Goal: Information Seeking & Learning: Find specific fact

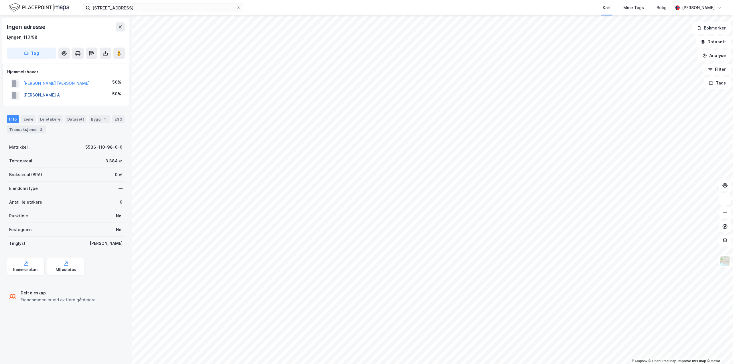
click at [0, 0] on button "[PERSON_NAME] A" at bounding box center [0, 0] width 0 height 0
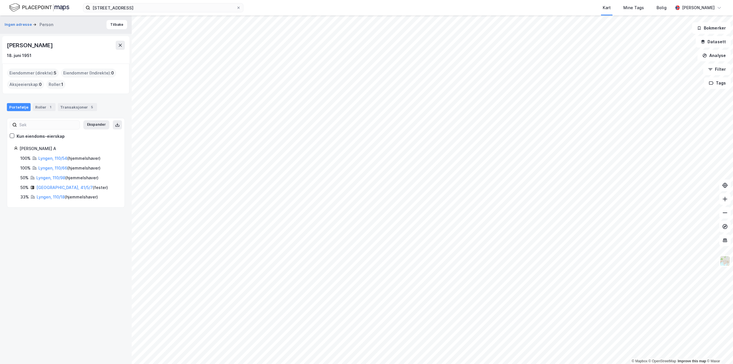
drag, startPoint x: 85, startPoint y: 46, endPoint x: 2, endPoint y: 47, distance: 82.5
click at [2, 47] on div "[PERSON_NAME] [DATE]" at bounding box center [65, 50] width 127 height 28
click at [119, 24] on button "Tilbake" at bounding box center [117, 24] width 21 height 9
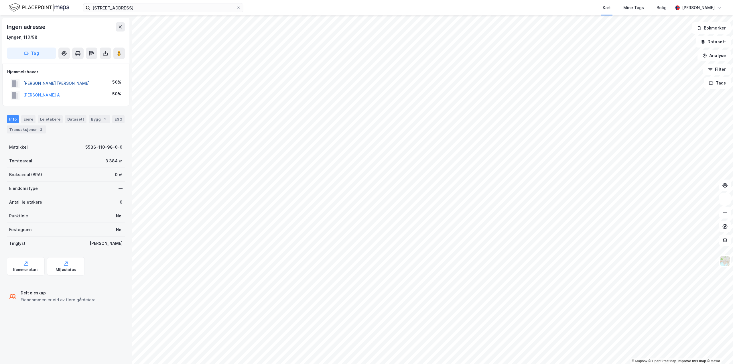
click at [0, 0] on button "[PERSON_NAME] [PERSON_NAME]" at bounding box center [0, 0] width 0 height 0
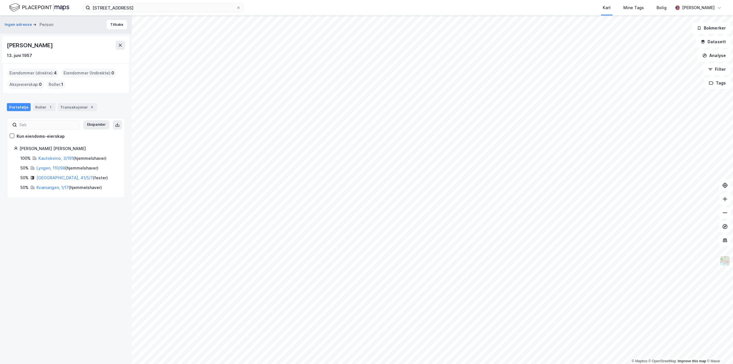
drag, startPoint x: 60, startPoint y: 46, endPoint x: 0, endPoint y: 48, distance: 60.2
click at [0, 48] on div "Ingen adresse Person Tilbake [PERSON_NAME] [DATE] Eiendommer (direkte) : 4 Eien…" at bounding box center [66, 189] width 132 height 349
copy div "[PERSON_NAME]"
